Goal: Task Accomplishment & Management: Use online tool/utility

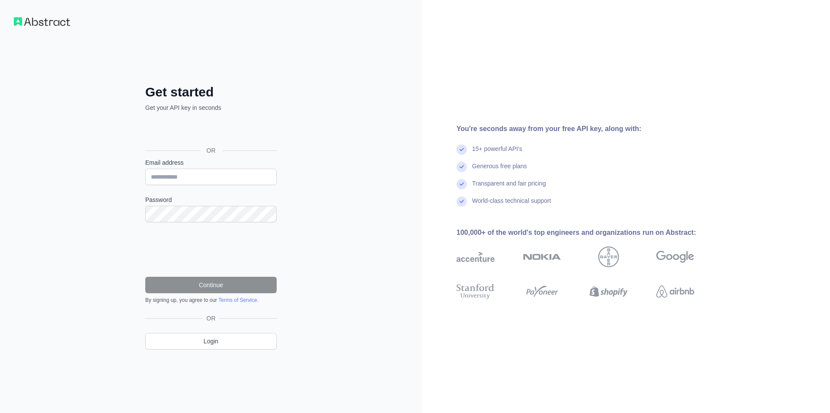
click at [210, 132] on div "Ingia ukitumia akaunti ya Google. Hufunguka katika kichupo kipya" at bounding box center [210, 130] width 130 height 19
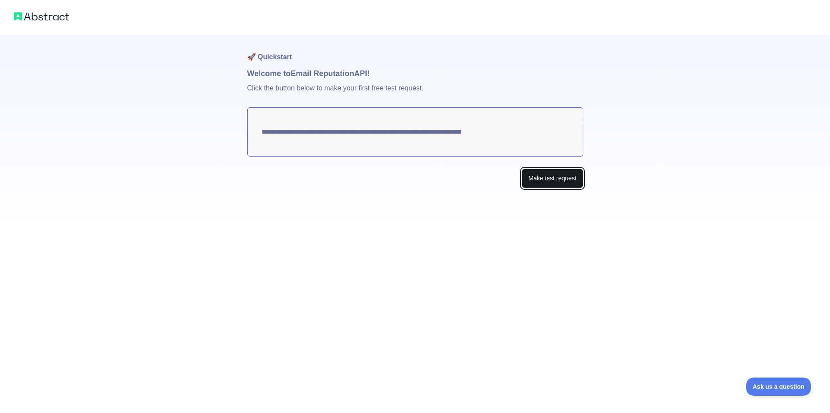
click at [552, 176] on button "Make test request" at bounding box center [552, 178] width 61 height 19
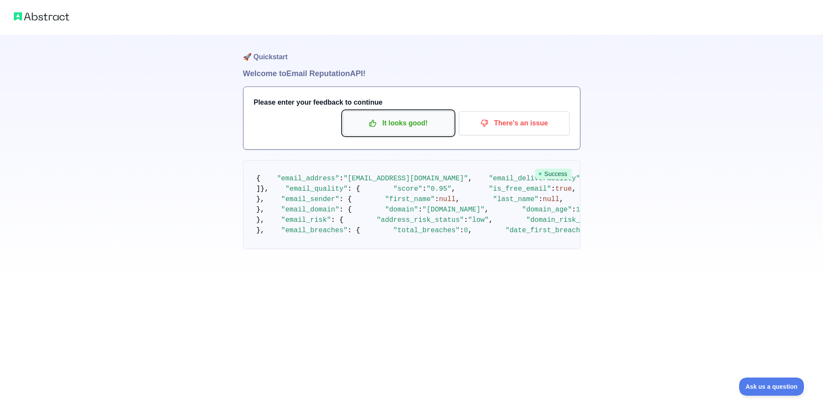
click at [422, 121] on p "It looks good!" at bounding box center [398, 123] width 98 height 15
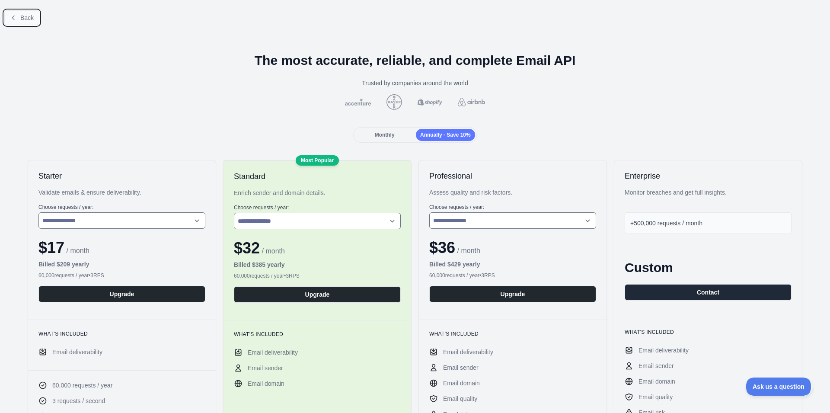
click at [21, 17] on span "Back" at bounding box center [26, 17] width 13 height 7
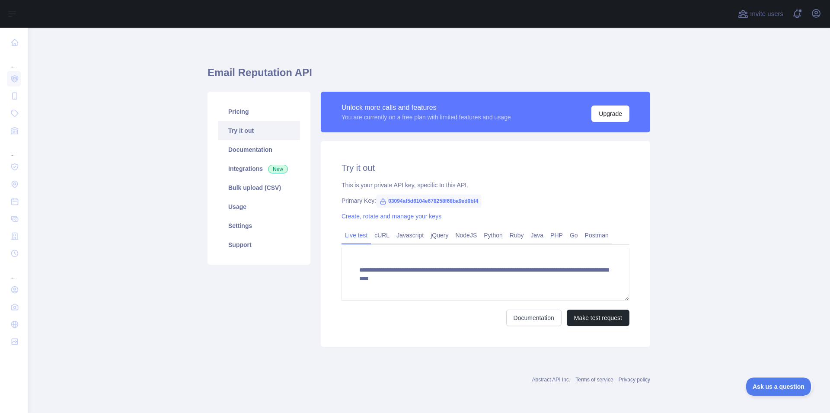
click at [8, 21] on div "Open sidebar" at bounding box center [415, 14] width 830 height 28
click at [10, 65] on div "..." at bounding box center [14, 60] width 14 height 17
drag, startPoint x: 385, startPoint y: 200, endPoint x: 492, endPoint y: 204, distance: 106.8
click at [492, 204] on div "Primary Key: 03094af5d6104e678258f68ba9ed9bf4" at bounding box center [485, 200] width 288 height 9
copy span "03094af5d6104e678258f68ba9ed9bf4"
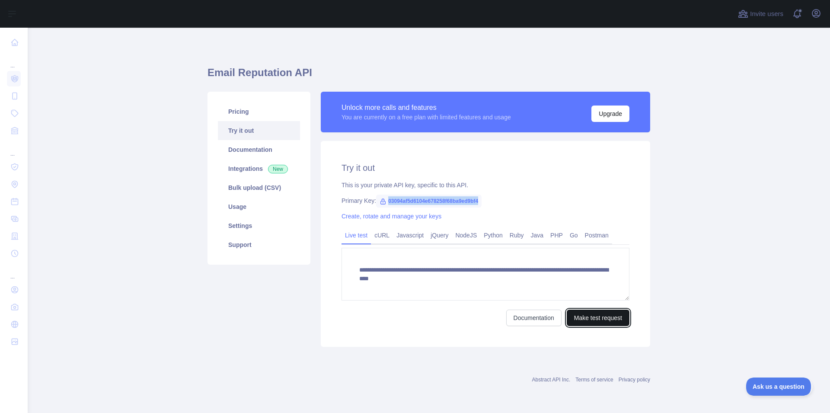
click at [605, 312] on button "Make test request" at bounding box center [598, 317] width 63 height 16
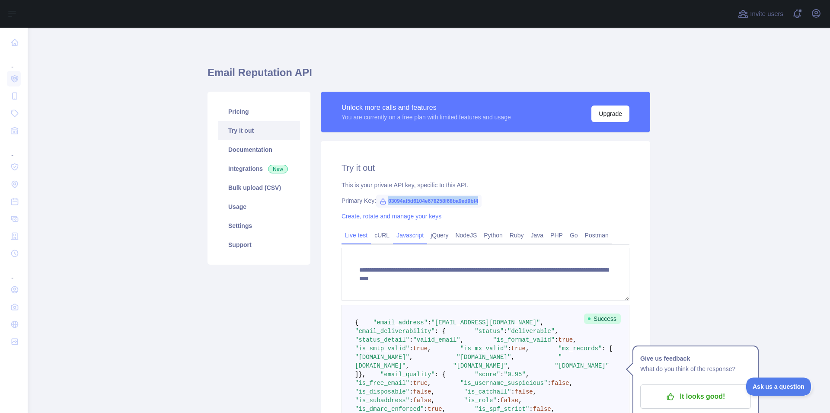
scroll to position [54, 0]
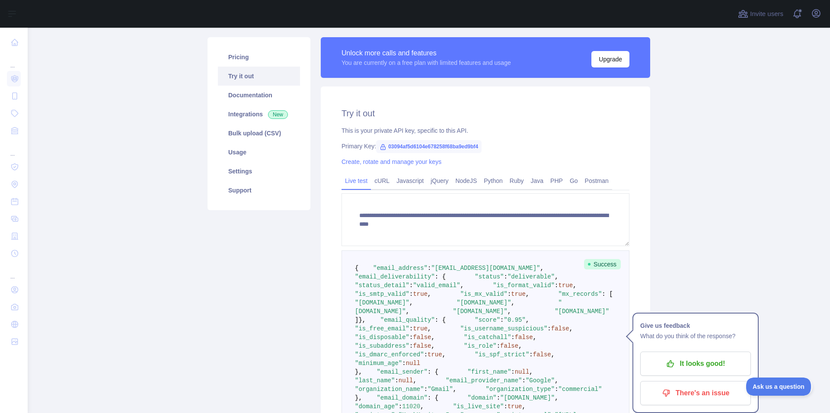
click at [383, 120] on div "**********" at bounding box center [485, 315] width 329 height 459
drag, startPoint x: 376, startPoint y: 142, endPoint x: 525, endPoint y: 160, distance: 149.8
click at [525, 160] on div "**********" at bounding box center [485, 315] width 329 height 459
copy div "03094af5d6104e678258f68ba9ed9bf4 Create, rotate and manage your keys"
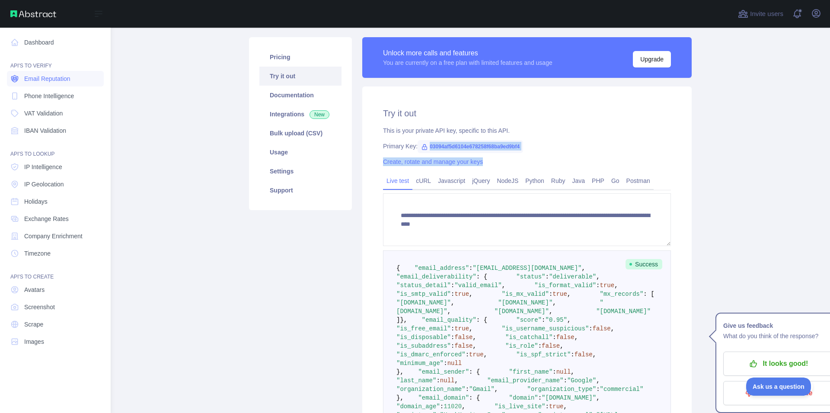
click at [41, 76] on span "Email Reputation" at bounding box center [47, 78] width 46 height 9
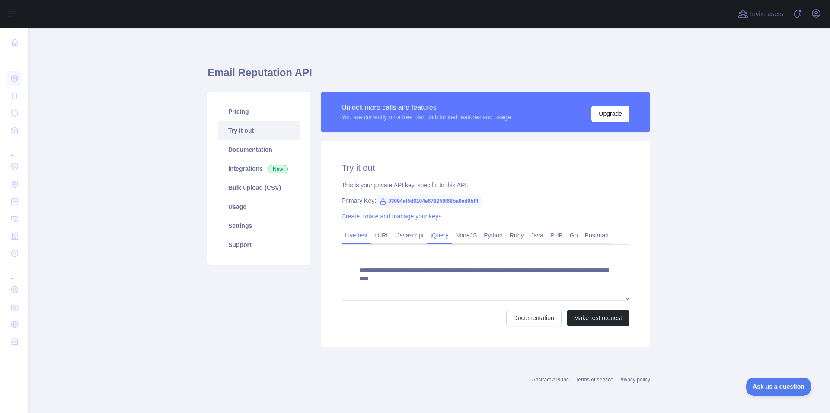
click at [428, 234] on link "jQuery" at bounding box center [439, 235] width 25 height 14
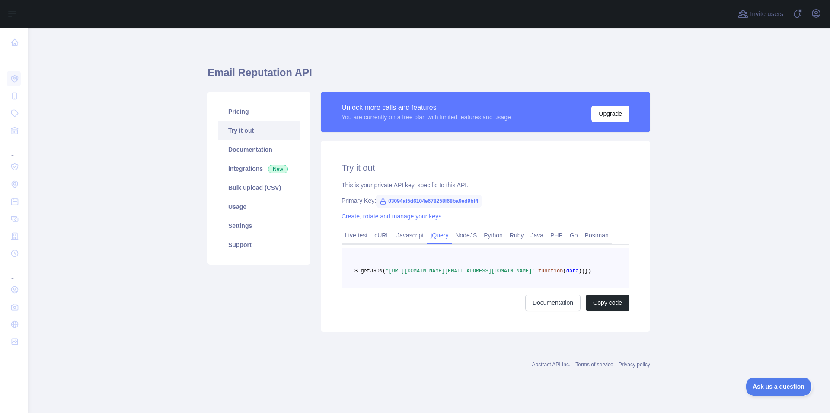
click at [442, 236] on link "jQuery" at bounding box center [439, 235] width 25 height 14
click at [458, 238] on link "NodeJS" at bounding box center [466, 235] width 29 height 14
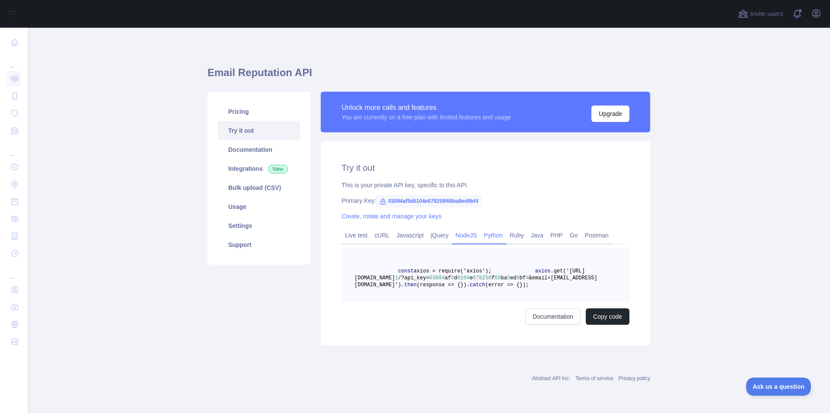
click at [485, 236] on link "Python" at bounding box center [493, 235] width 26 height 14
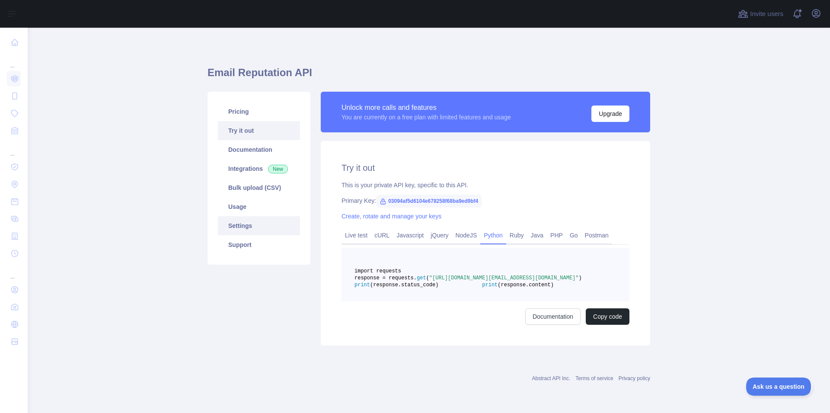
click at [241, 224] on link "Settings" at bounding box center [259, 225] width 82 height 19
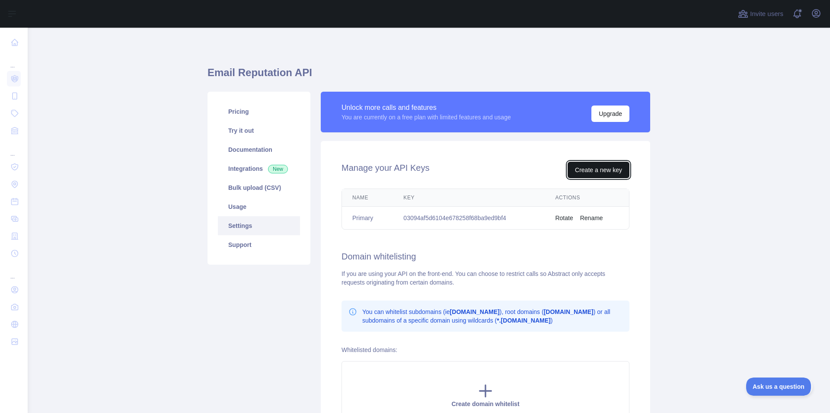
click at [590, 173] on button "Create a new key" at bounding box center [599, 170] width 62 height 16
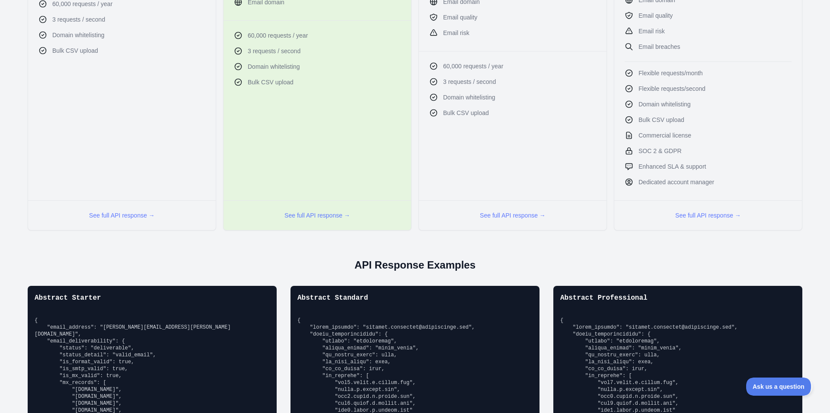
scroll to position [545, 0]
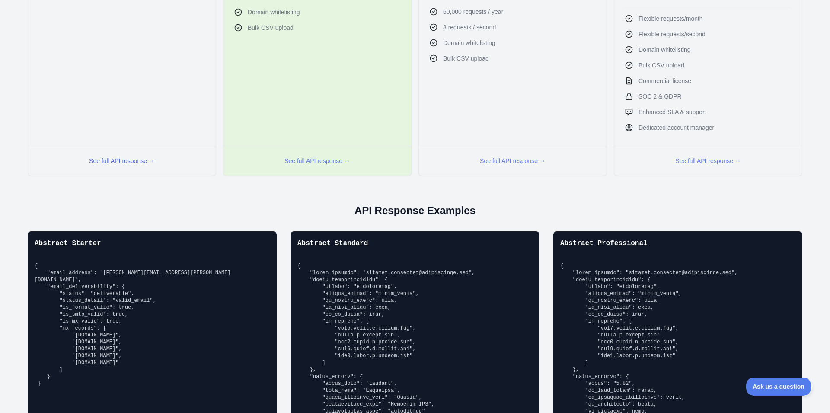
click at [126, 162] on button "See full API response →" at bounding box center [122, 160] width 66 height 9
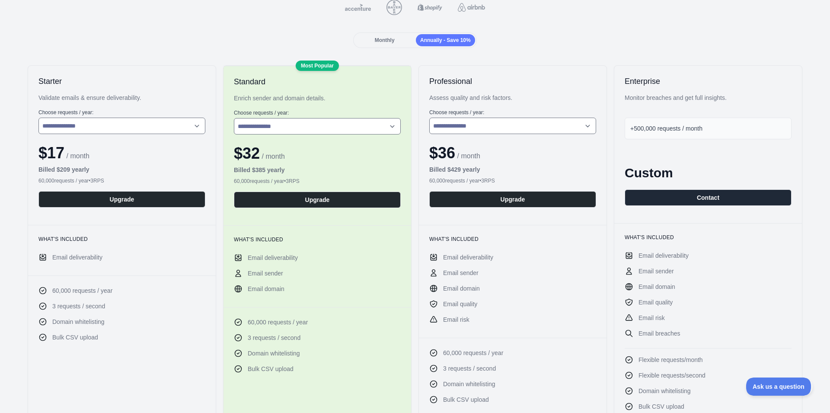
scroll to position [0, 0]
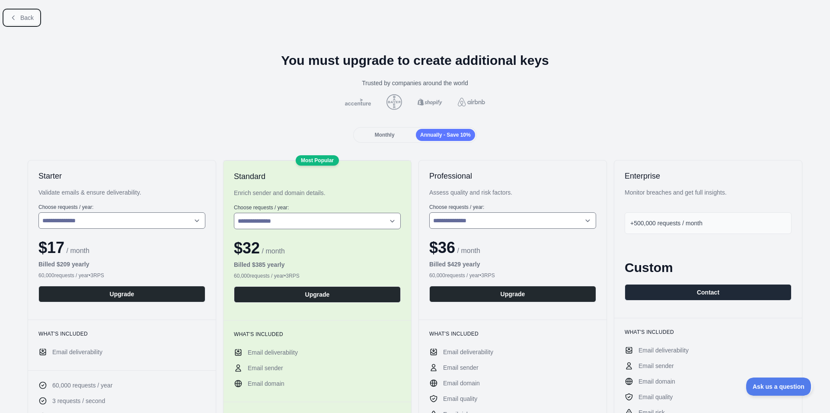
click at [20, 15] on span "Back" at bounding box center [26, 17] width 13 height 7
